Goal: Transaction & Acquisition: Purchase product/service

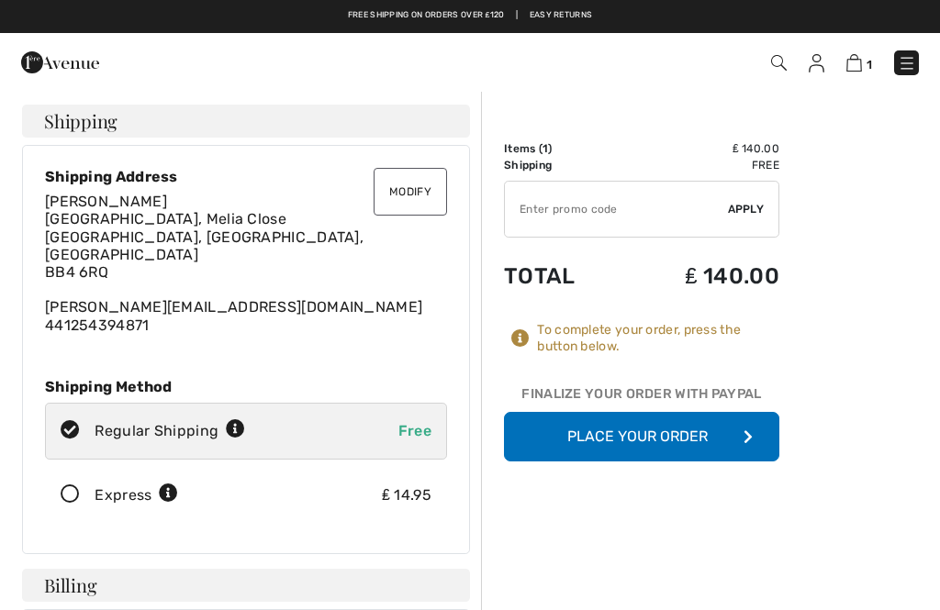
click at [595, 430] on button "Place Your Order" at bounding box center [641, 437] width 275 height 50
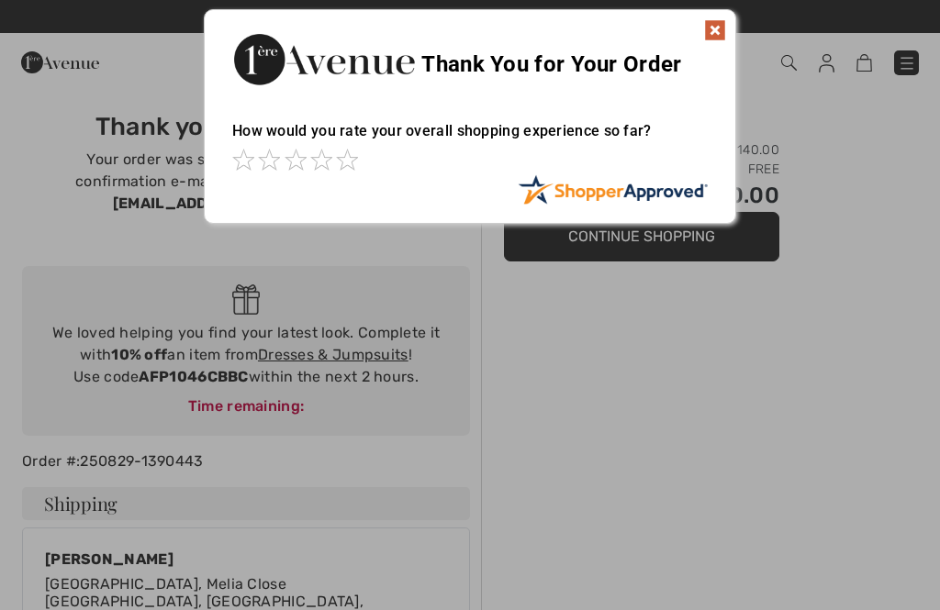
click at [829, 472] on div at bounding box center [470, 305] width 940 height 610
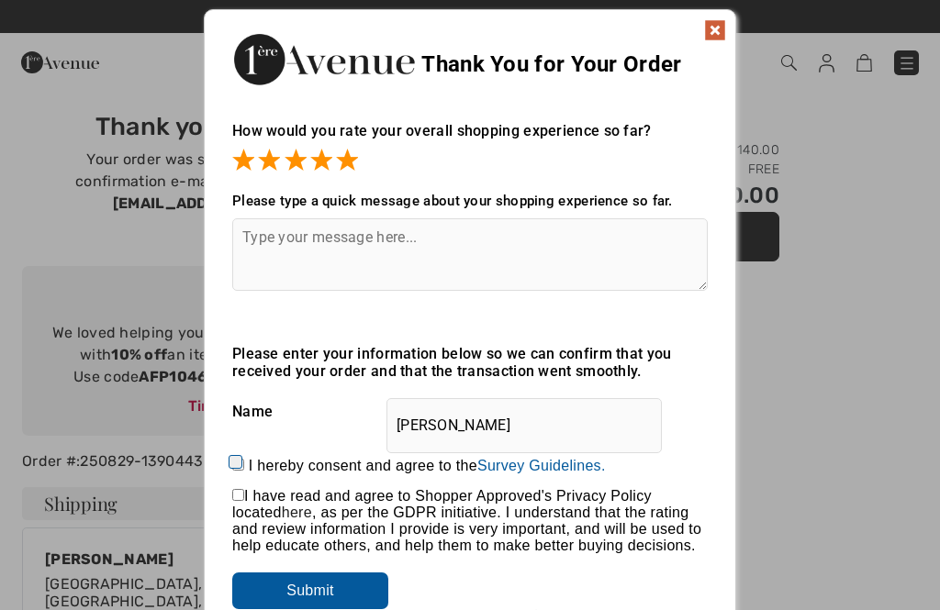
click at [239, 233] on textarea at bounding box center [469, 254] width 475 height 73
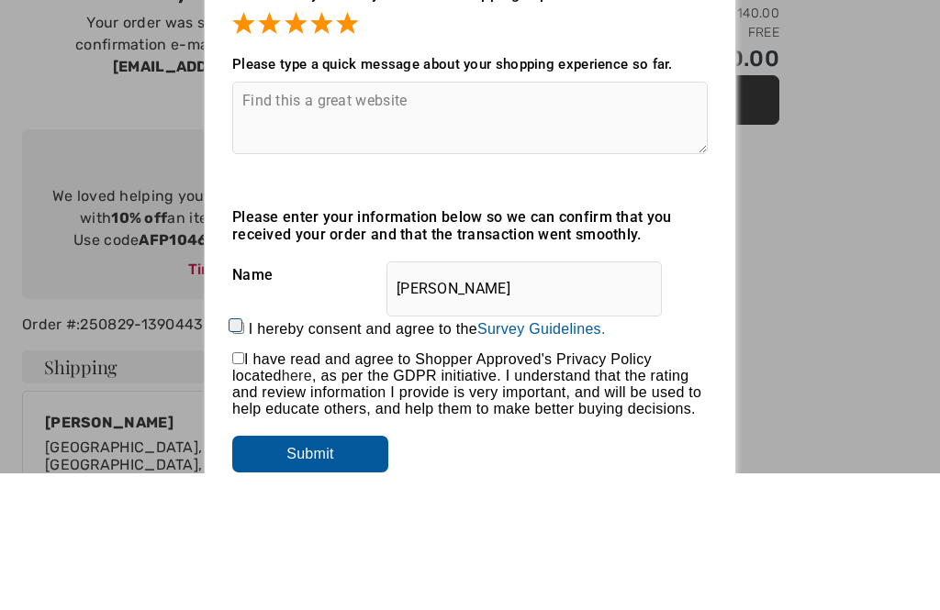
scroll to position [137, 0]
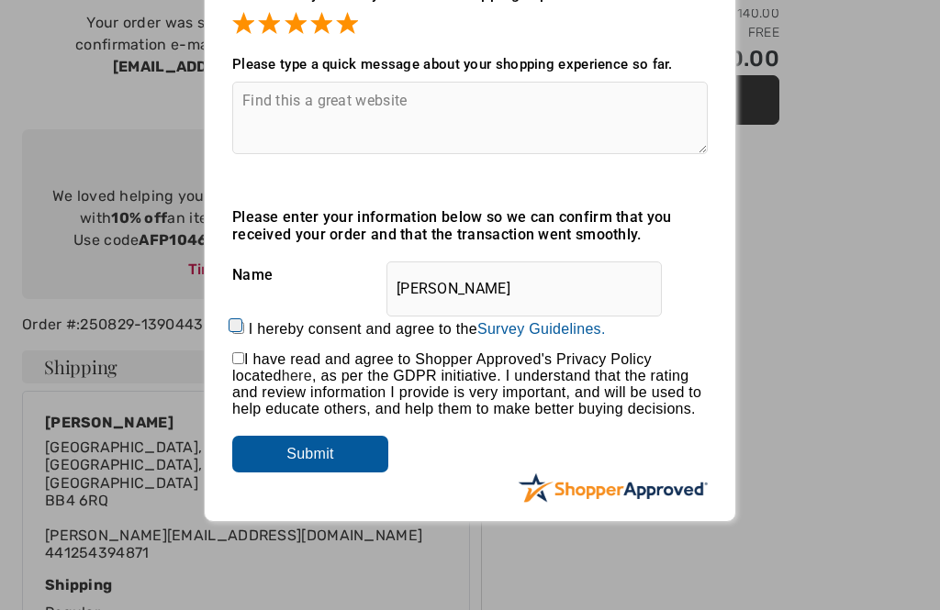
type textarea "Find this a great website"
click at [298, 465] on input "Submit" at bounding box center [310, 454] width 156 height 37
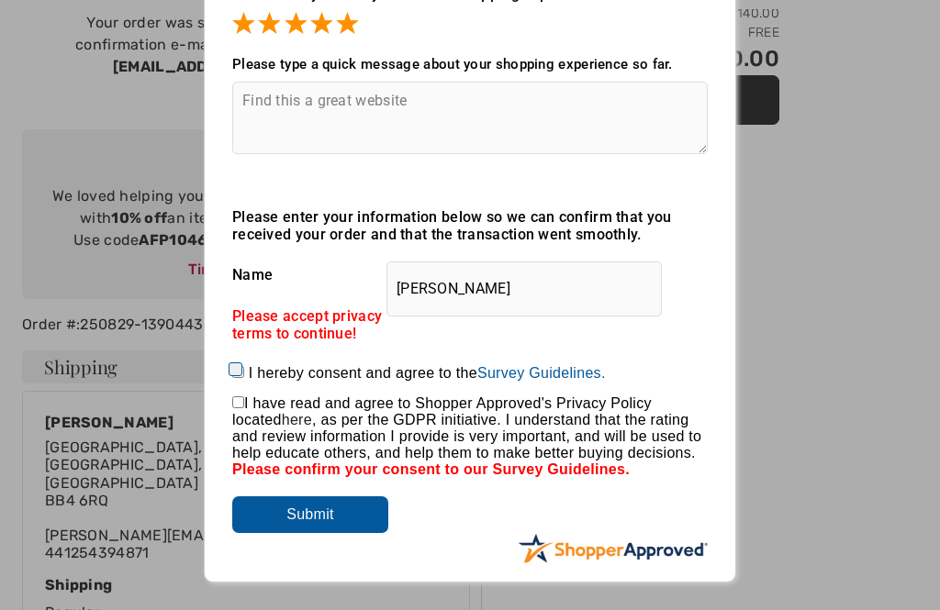
click at [236, 416] on span "I have read and agree to Shopper Approved's Privacy Policy located here , as pe…" at bounding box center [466, 428] width 469 height 65
click at [239, 408] on input "checkbox" at bounding box center [238, 403] width 12 height 12
checkbox input "true"
click at [234, 377] on input "I hereby consent and agree to the By submitting a review, you grant permission …" at bounding box center [238, 372] width 12 height 12
checkbox input "true"
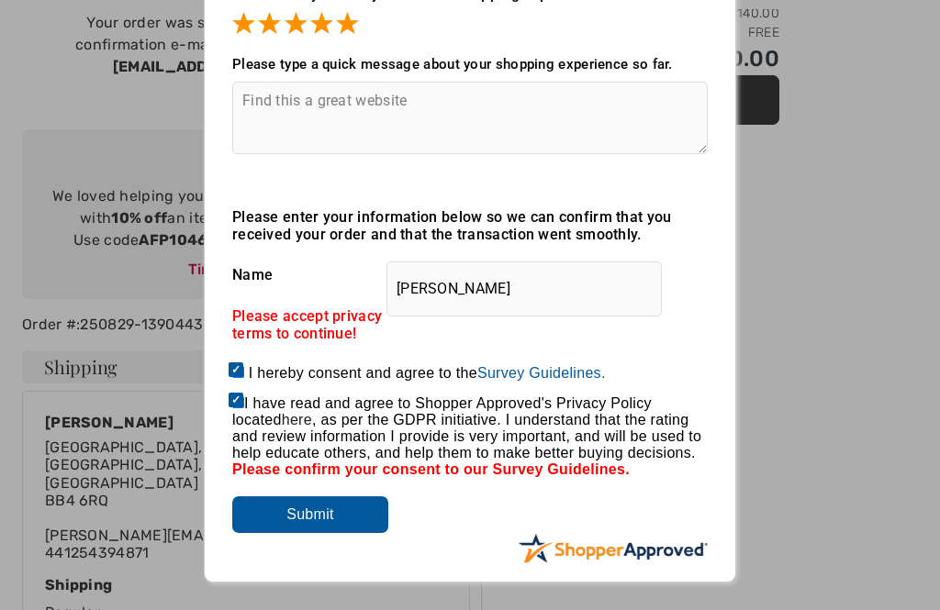
click at [304, 524] on input "Submit" at bounding box center [310, 515] width 156 height 37
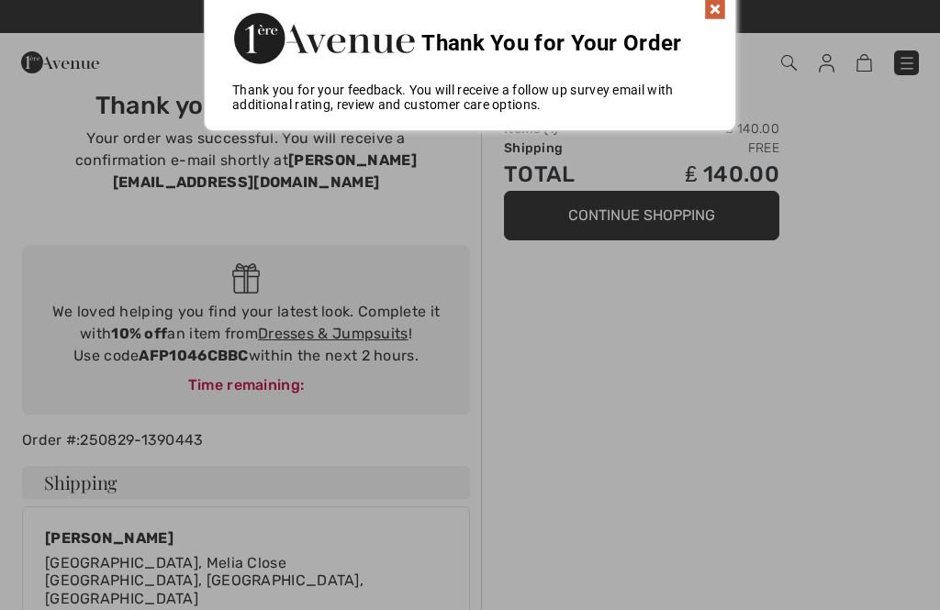
scroll to position [0, 0]
